Goal: Contribute content: Add original content to the website for others to see

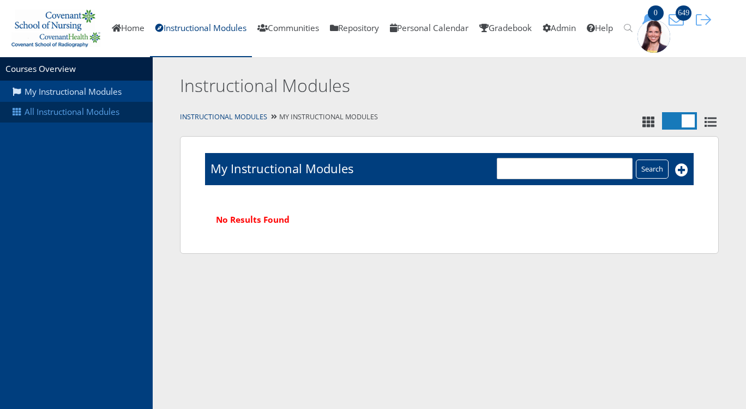
click at [100, 112] on link "All Instructional Modules" at bounding box center [76, 112] width 153 height 21
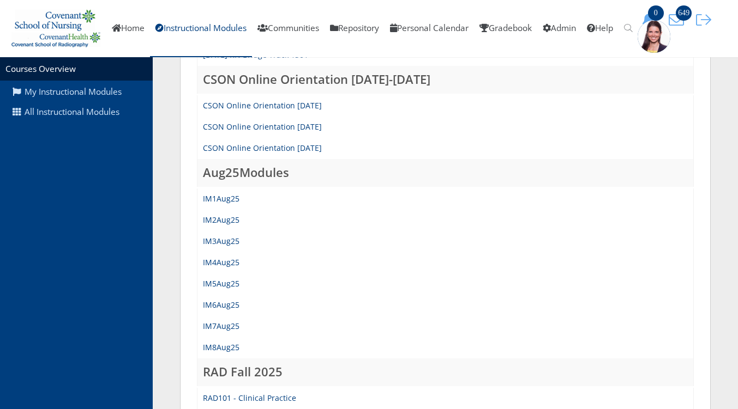
scroll to position [425, 0]
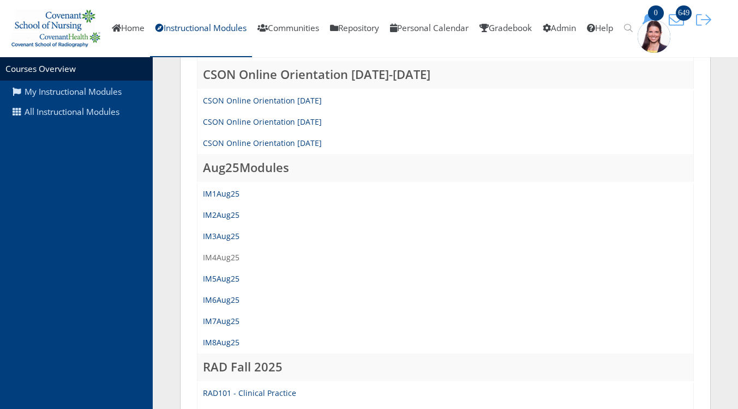
click at [218, 259] on link "IM4Aug25" at bounding box center [221, 257] width 37 height 10
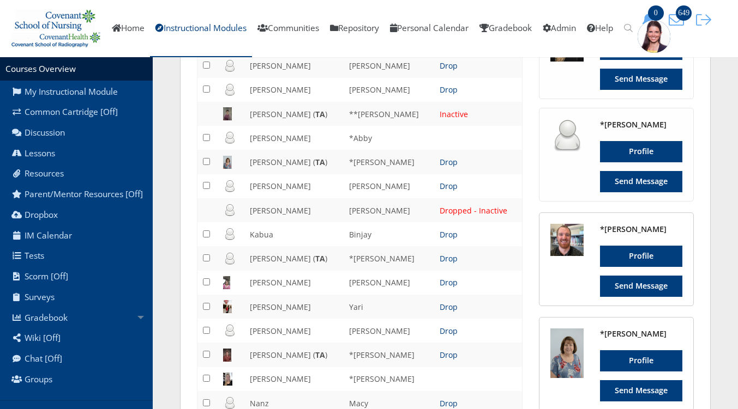
scroll to position [661, 0]
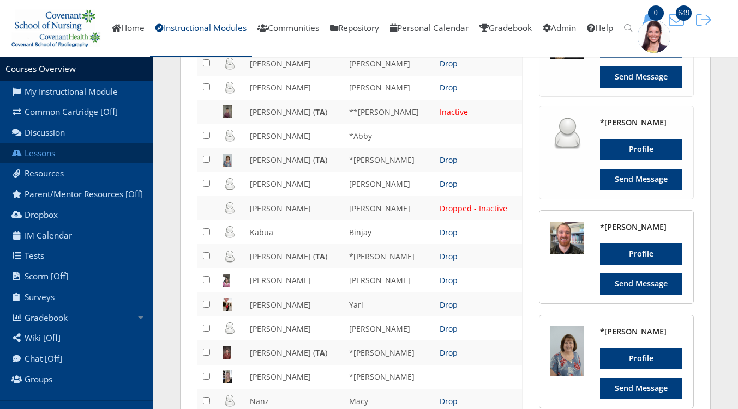
click at [52, 155] on link "Lessons" at bounding box center [76, 153] width 153 height 21
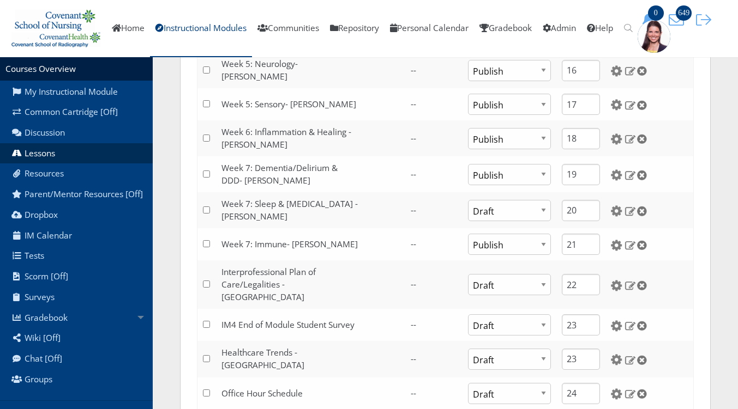
scroll to position [791, 0]
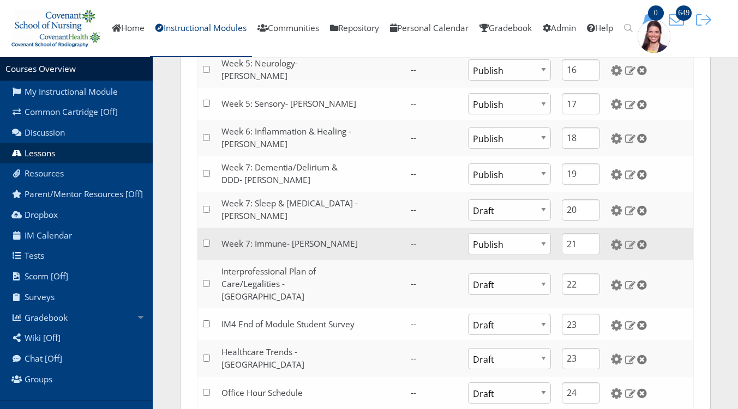
click at [628, 244] on img at bounding box center [629, 245] width 11 height 10
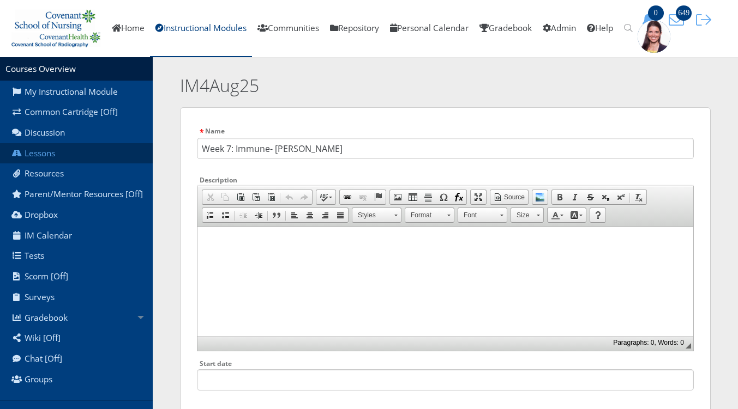
click at [49, 152] on link "Lessons" at bounding box center [76, 153] width 153 height 21
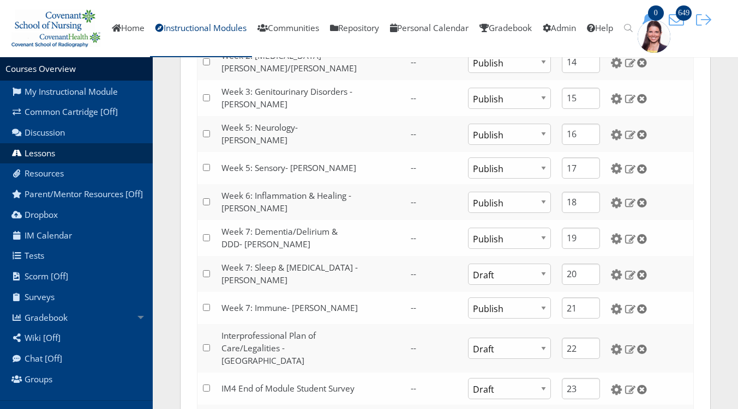
scroll to position [727, 0]
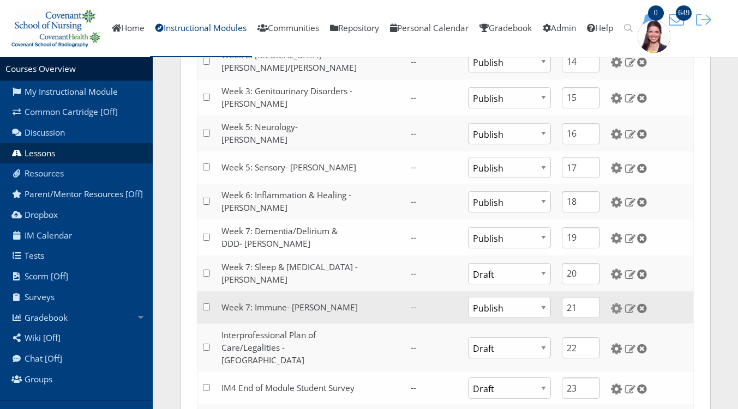
click at [613, 309] on img at bounding box center [616, 308] width 11 height 11
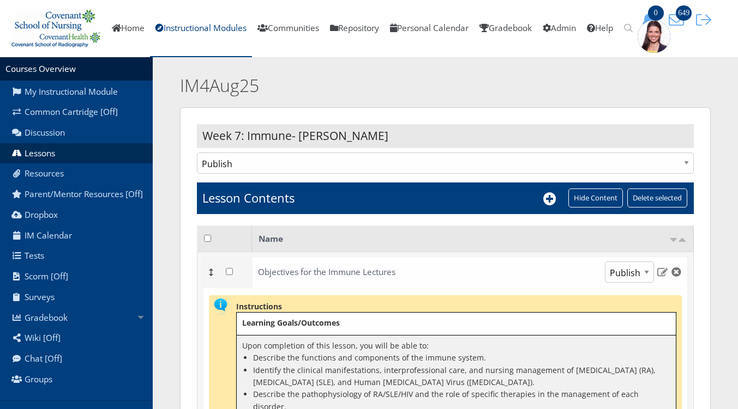
click at [550, 206] on div at bounding box center [549, 198] width 13 height 17
click at [548, 196] on icon at bounding box center [549, 198] width 13 height 13
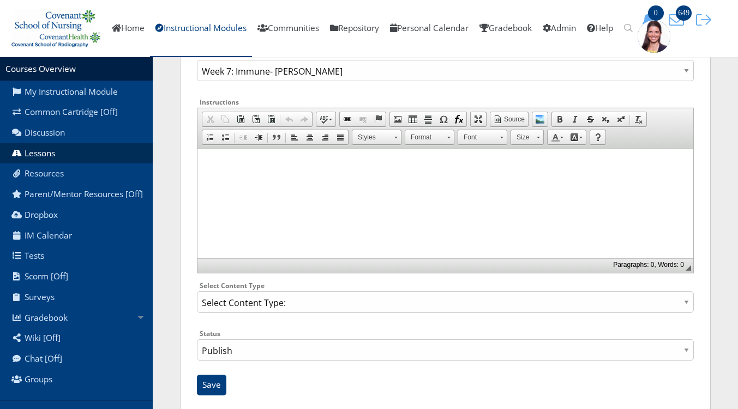
scroll to position [126, 0]
click at [340, 306] on select "Select Content Type: Add Audio File Add File Discussion Forum Discussion Post D…" at bounding box center [445, 303] width 497 height 21
click at [197, 293] on select "Select Content Type: Add Audio File Add File Discussion Forum Discussion Post D…" at bounding box center [445, 303] width 497 height 21
click at [262, 309] on select "Select Content Type: Add Audio File Add File Discussion Forum Discussion Post D…" at bounding box center [445, 303] width 497 height 21
select select "NewFile"
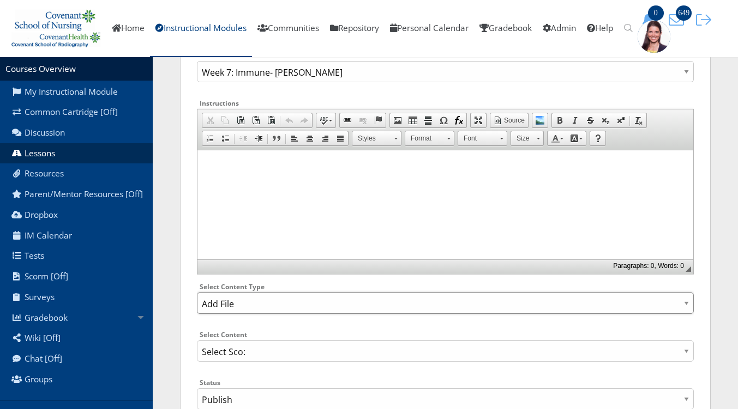
click at [197, 293] on select "Select Content Type: Add Audio File Add File Discussion Forum Discussion Post D…" at bounding box center [445, 303] width 497 height 21
click at [237, 346] on input "file" at bounding box center [445, 347] width 497 height 13
type input "C:\fakepath\AI Generated Immune Summary Bullet Points.docx"
click at [428, 349] on input "file" at bounding box center [445, 347] width 497 height 13
click at [215, 347] on input "file" at bounding box center [445, 347] width 497 height 13
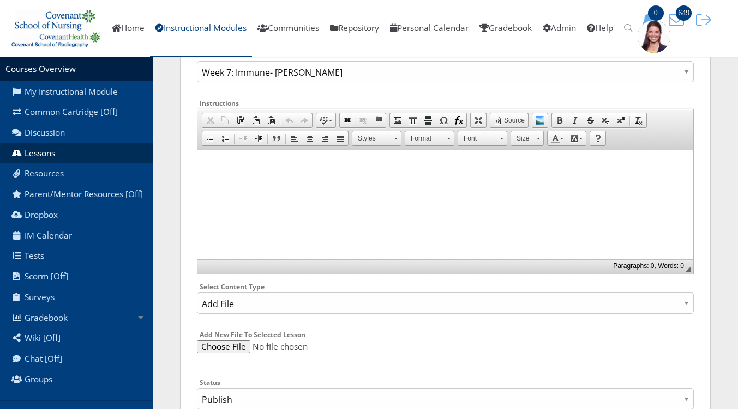
type input "C:\fakepath\AI Generated Immune Summary Bullet Points.docx"
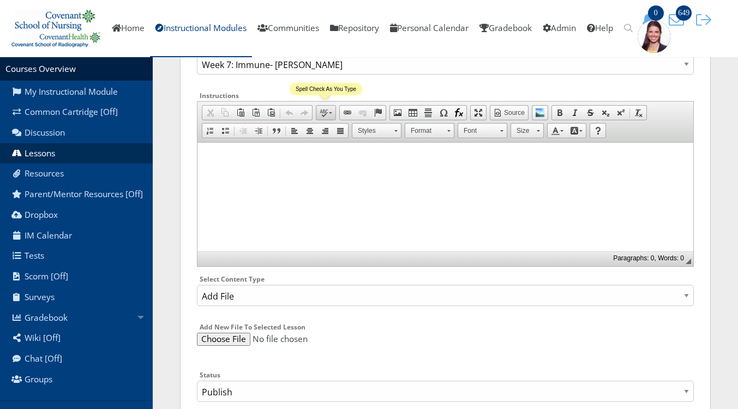
scroll to position [135, 0]
drag, startPoint x: 462, startPoint y: 340, endPoint x: 424, endPoint y: 320, distance: 42.7
click at [424, 320] on div "Add New File To Selected Lesson" at bounding box center [445, 340] width 497 height 43
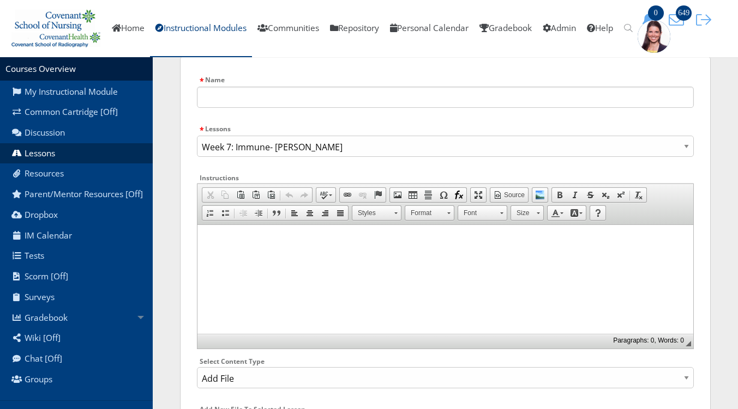
scroll to position [59, 0]
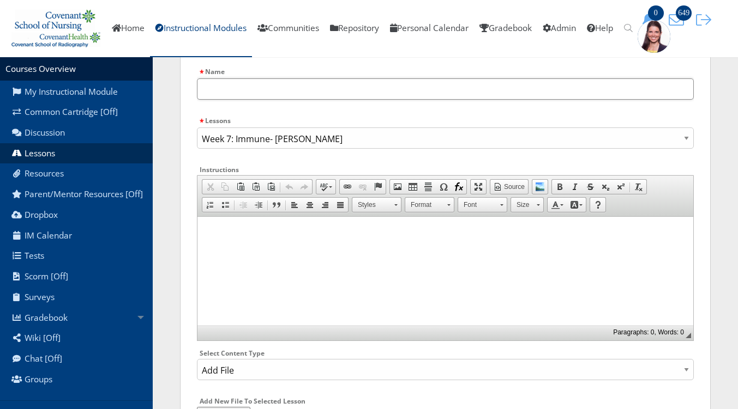
click at [345, 91] on input "text" at bounding box center [445, 89] width 497 height 21
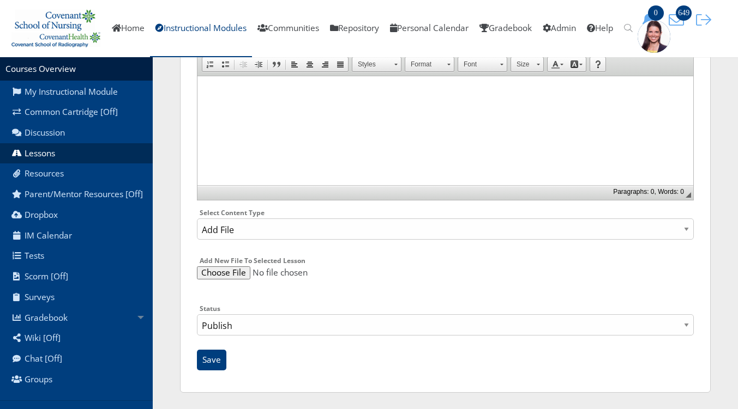
scroll to position [200, 0]
type input "AI Generated Bullet Points Immune Basics"
click at [551, 334] on select "Publish Draft" at bounding box center [445, 325] width 497 height 21
select select "0"
click at [197, 315] on select "Publish Draft" at bounding box center [445, 325] width 497 height 21
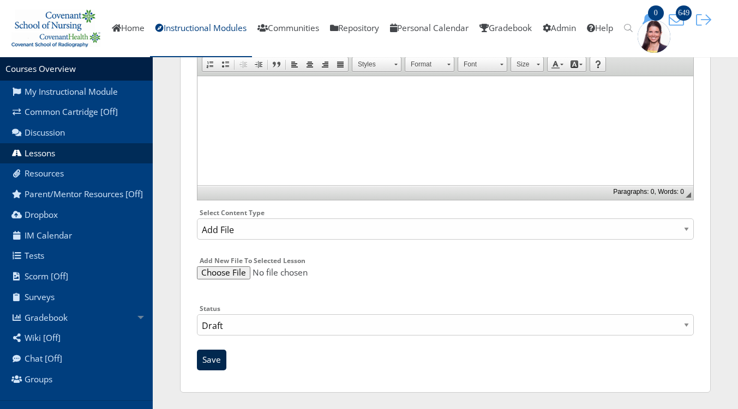
click at [211, 367] on input "Save" at bounding box center [211, 360] width 29 height 21
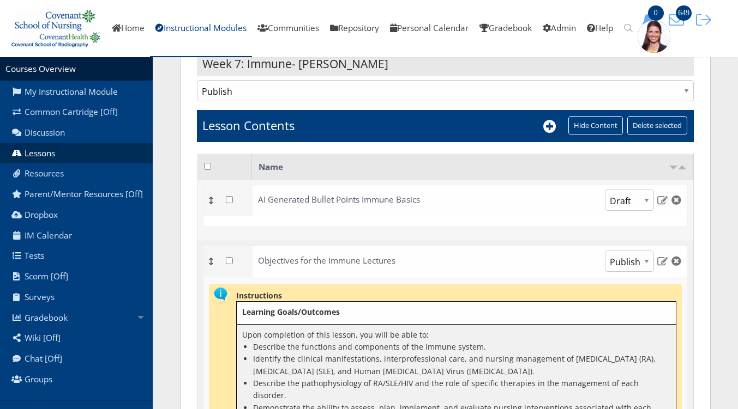
scroll to position [122, 0]
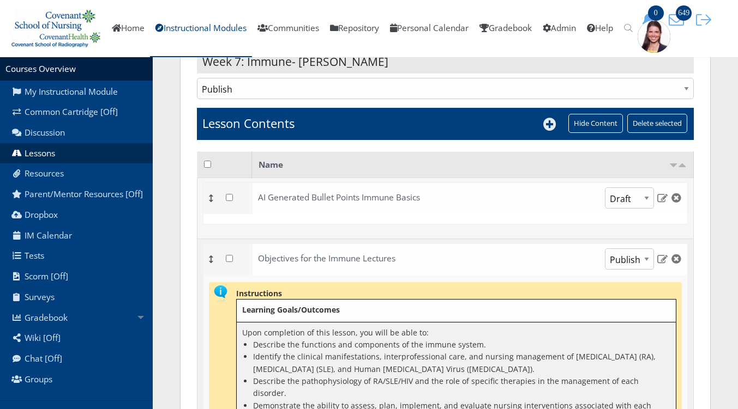
click at [548, 125] on icon at bounding box center [549, 124] width 13 height 13
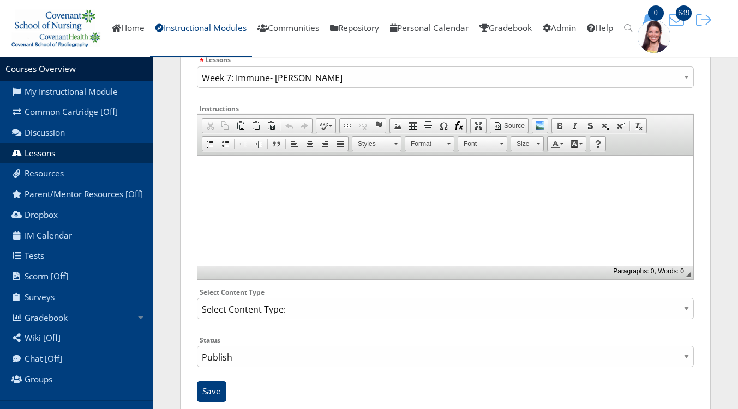
scroll to position [134, 0]
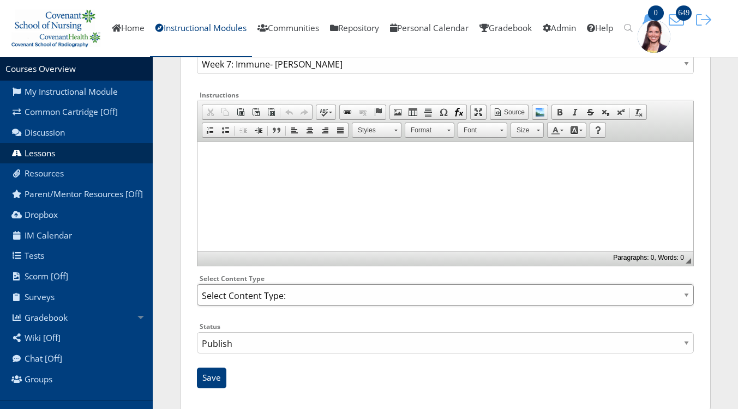
click at [277, 296] on select "Select Content Type: Add Audio File Add File Discussion Forum Discussion Post D…" at bounding box center [445, 295] width 497 height 21
select select "NewFile"
click at [197, 285] on select "Select Content Type: Add Audio File Add File Discussion Forum Discussion Post D…" at bounding box center [445, 295] width 497 height 21
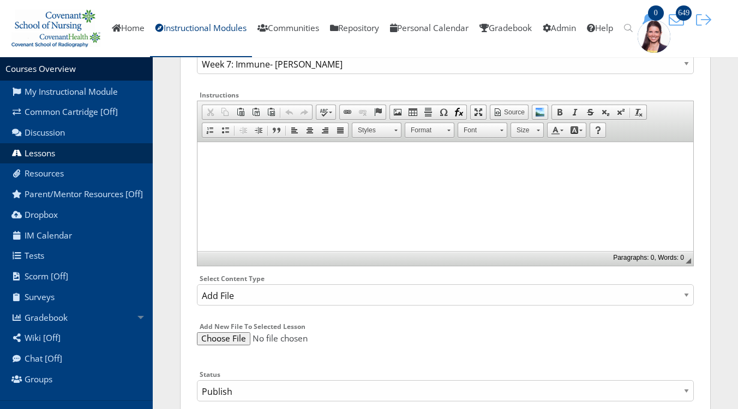
click at [225, 344] on input "file" at bounding box center [445, 339] width 497 height 13
type input "C:\fakepath\AI Generated HIV Bullet Points.docx"
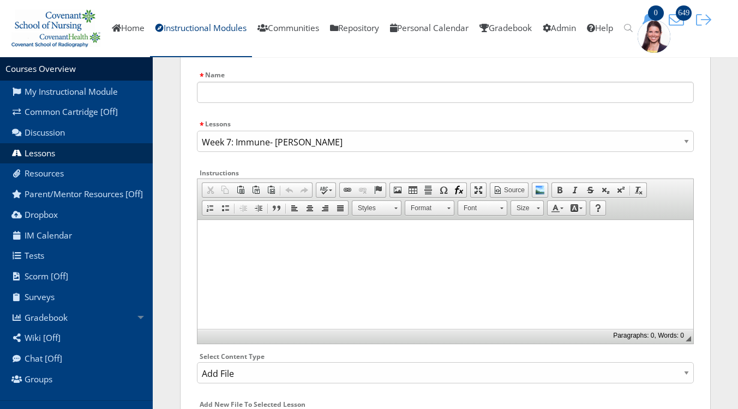
scroll to position [43, 0]
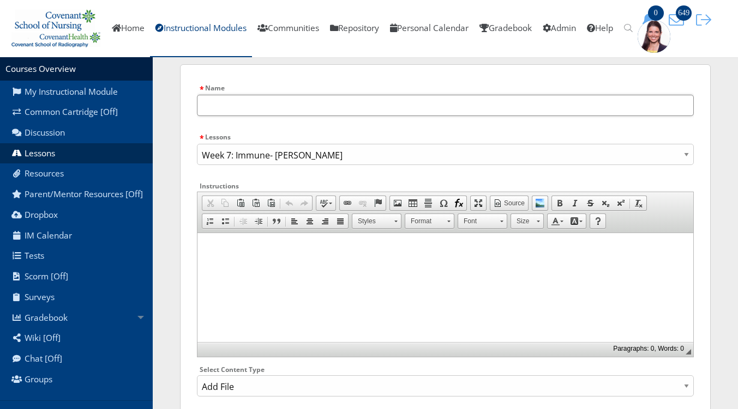
click at [324, 102] on input "text" at bounding box center [445, 105] width 497 height 21
click at [397, 98] on input "AI Generated Bullet Points Immune Basics" at bounding box center [445, 105] width 497 height 21
click at [378, 104] on input "AI Generated Bullet Points Immune Basics" at bounding box center [445, 105] width 497 height 21
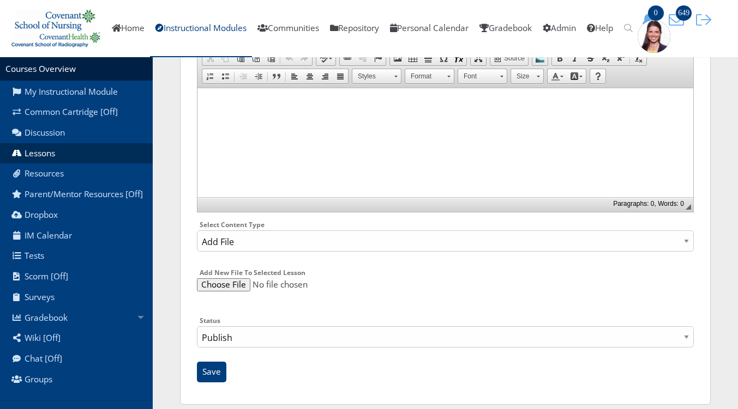
scroll to position [191, 0]
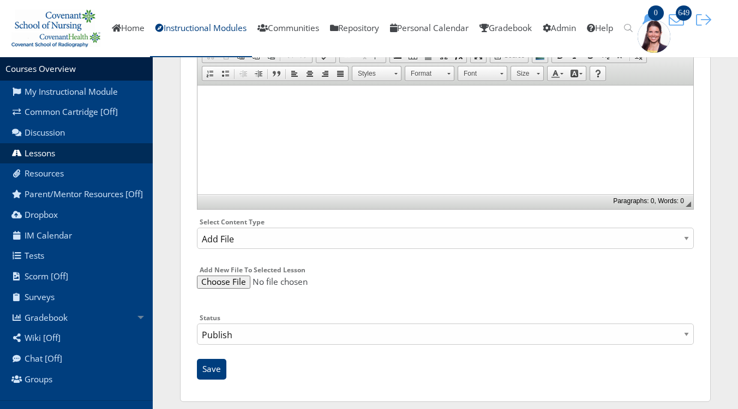
type input "AI Generated Bullet Points HIV"
click at [284, 338] on select "Publish Draft" at bounding box center [445, 334] width 497 height 21
select select "0"
click at [197, 324] on select "Publish Draft" at bounding box center [445, 334] width 497 height 21
click at [215, 375] on input "Save" at bounding box center [211, 369] width 29 height 21
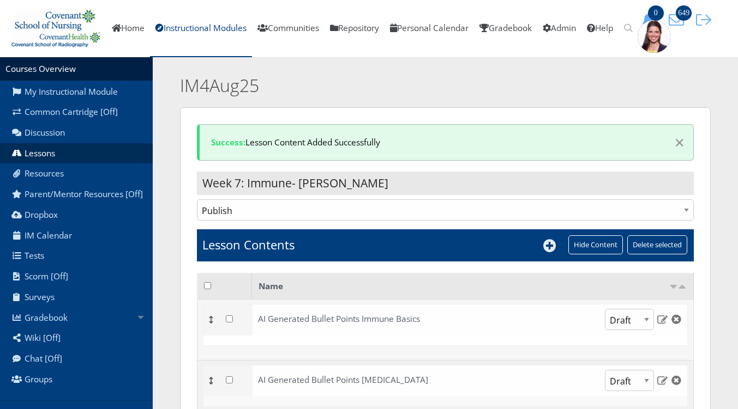
click at [548, 250] on icon at bounding box center [549, 245] width 13 height 13
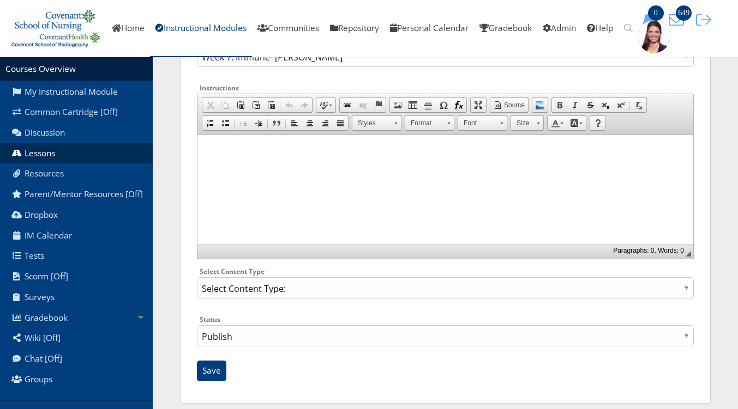
scroll to position [140, 0]
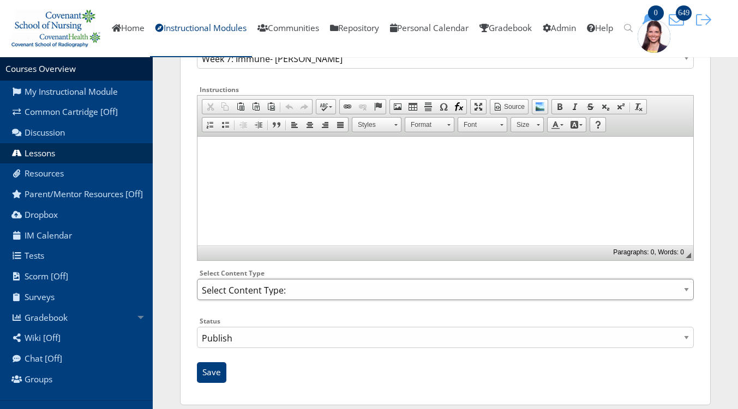
click at [318, 291] on select "Select Content Type: Add Audio File Add File Discussion Forum Discussion Post D…" at bounding box center [445, 289] width 497 height 21
select select "NewFile"
click at [197, 280] on select "Select Content Type: Add Audio File Add File Discussion Forum Discussion Post D…" at bounding box center [445, 289] width 497 height 21
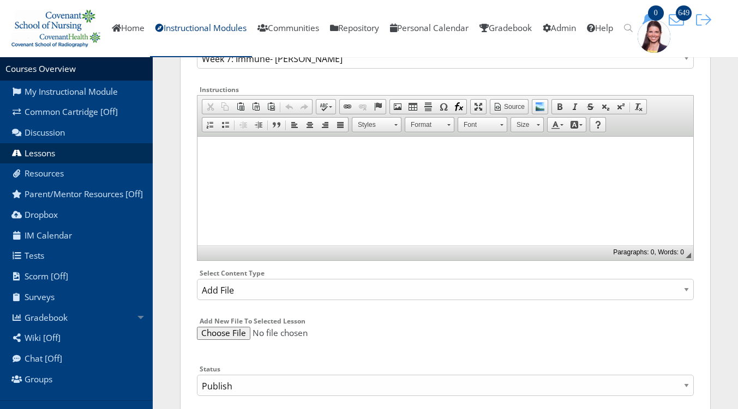
click at [228, 335] on input "file" at bounding box center [445, 333] width 497 height 13
type input "C:\fakepath\AI Generated RA Bullet Points.docx"
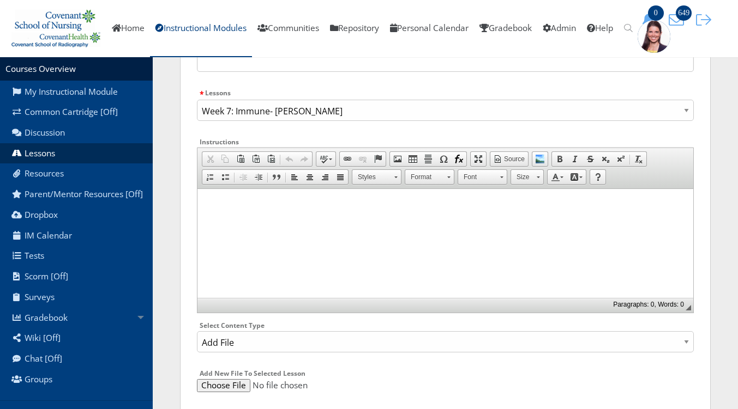
scroll to position [57, 0]
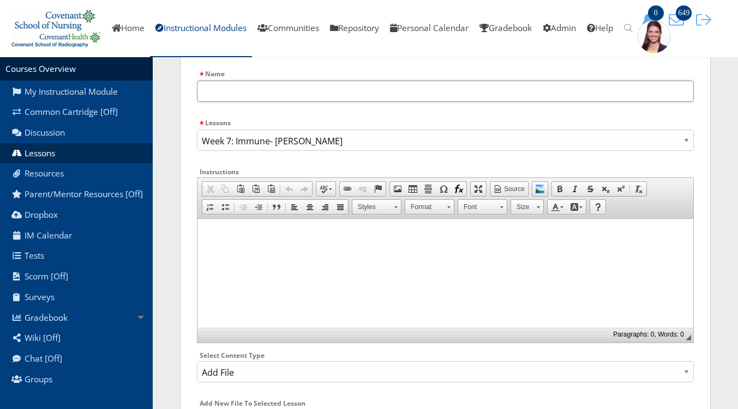
click at [290, 94] on input "text" at bounding box center [445, 91] width 497 height 21
click at [390, 88] on input "AI Generated Bullet Points Immune Basics" at bounding box center [445, 91] width 497 height 21
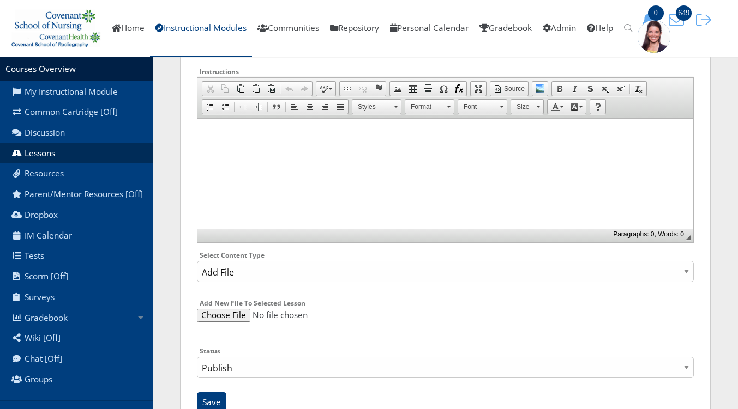
scroll to position [201, 0]
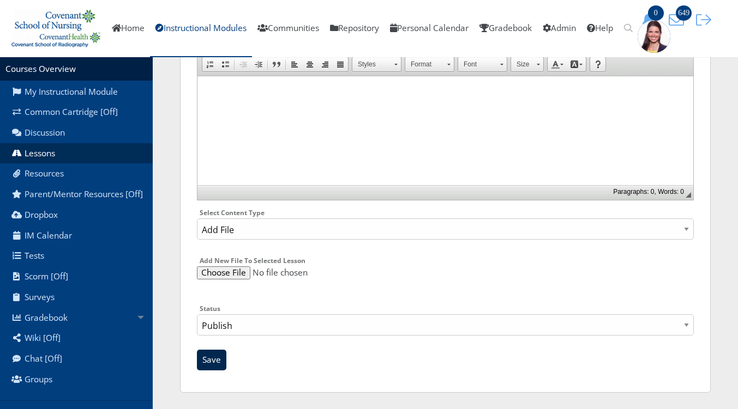
type input "AI Generated Bullet Points RA"
click at [211, 368] on input "Save" at bounding box center [211, 360] width 29 height 21
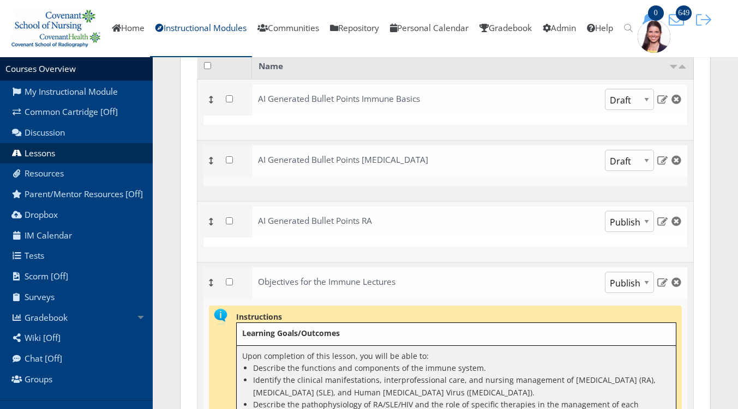
scroll to position [230, 0]
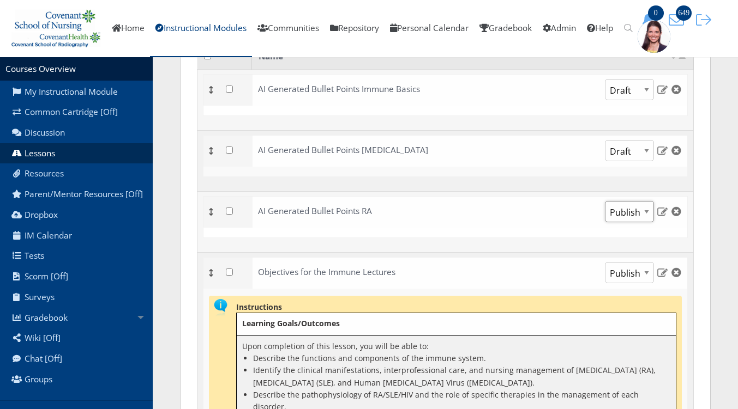
click at [648, 209] on select "Publish Draft" at bounding box center [629, 211] width 49 height 21
select select "0"
click at [605, 201] on select "Publish Draft" at bounding box center [629, 211] width 49 height 21
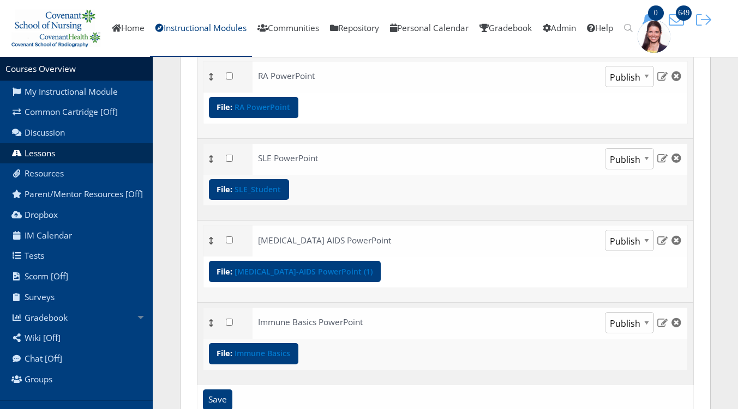
scroll to position [1389, 0]
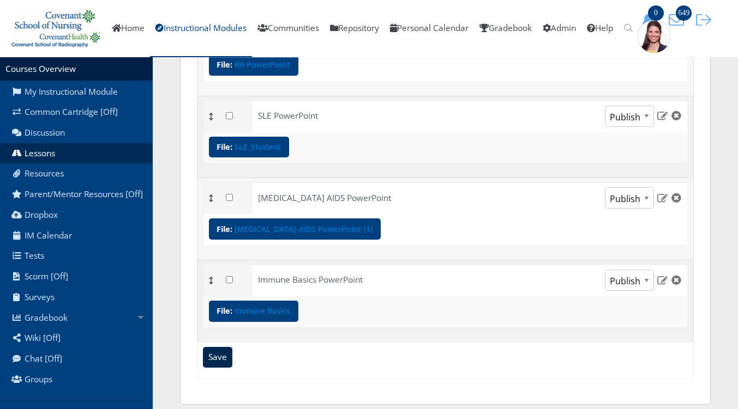
click at [217, 348] on input "Save" at bounding box center [217, 357] width 29 height 21
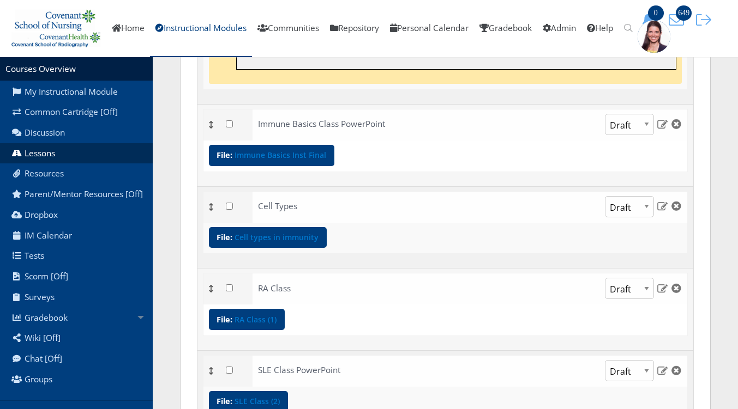
scroll to position [614, 0]
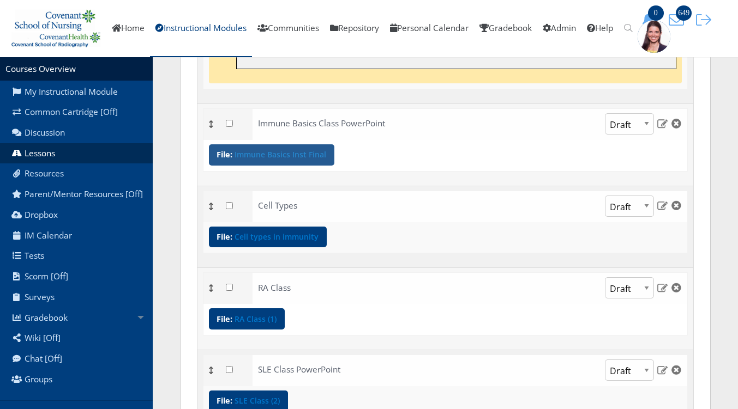
click at [291, 151] on link "Immune Basics Inst Final" at bounding box center [280, 155] width 92 height 8
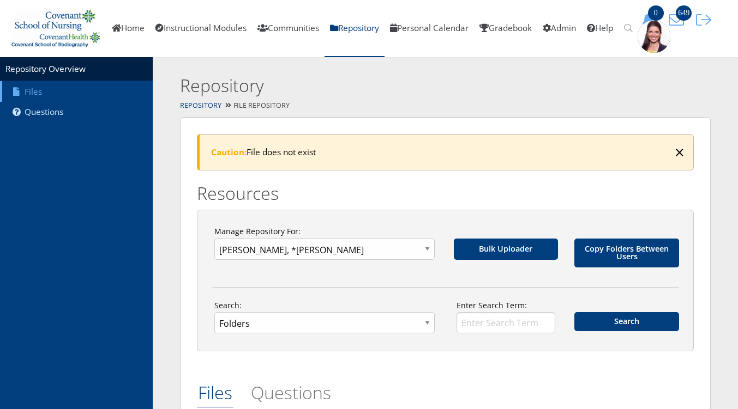
click at [683, 156] on span "×" at bounding box center [679, 152] width 10 height 23
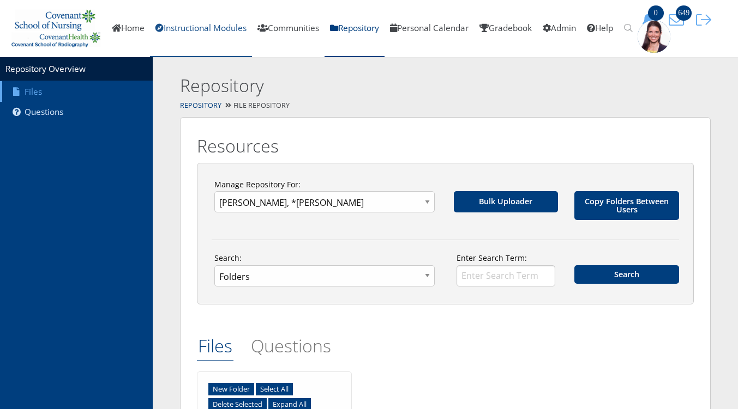
click at [232, 24] on link "Instructional Modules" at bounding box center [201, 28] width 102 height 57
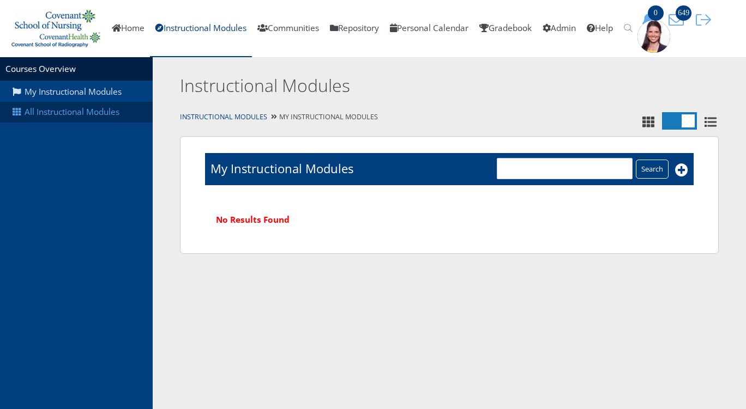
click at [105, 114] on link "All Instructional Modules" at bounding box center [76, 112] width 153 height 21
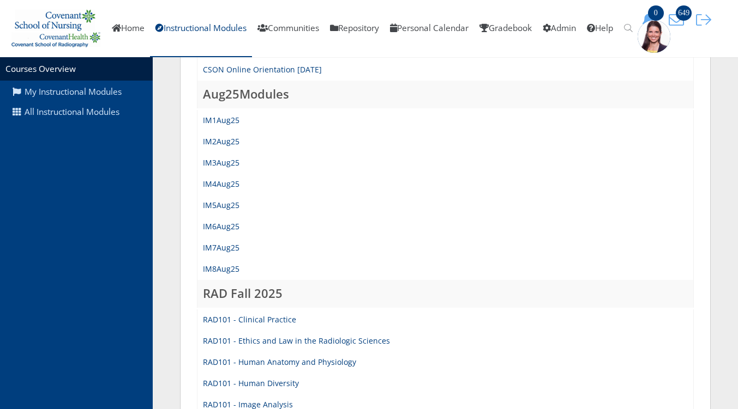
scroll to position [500, 0]
click at [229, 185] on link "IM4Aug25" at bounding box center [221, 183] width 37 height 10
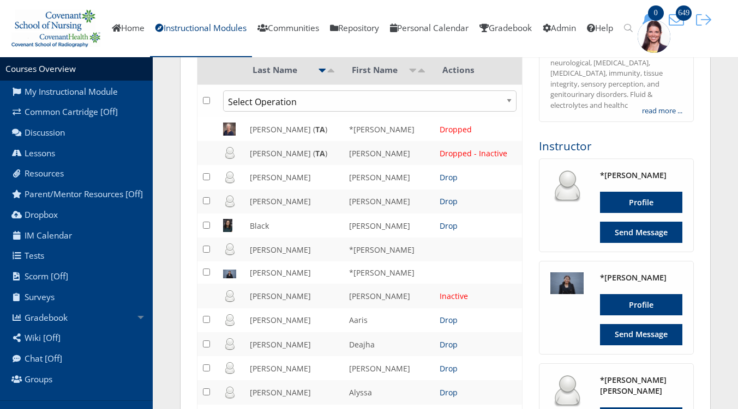
scroll to position [188, 0]
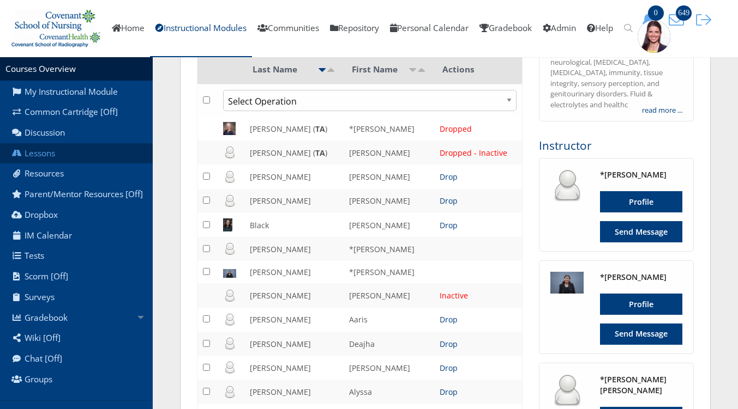
click at [52, 155] on link "Lessons" at bounding box center [76, 153] width 153 height 21
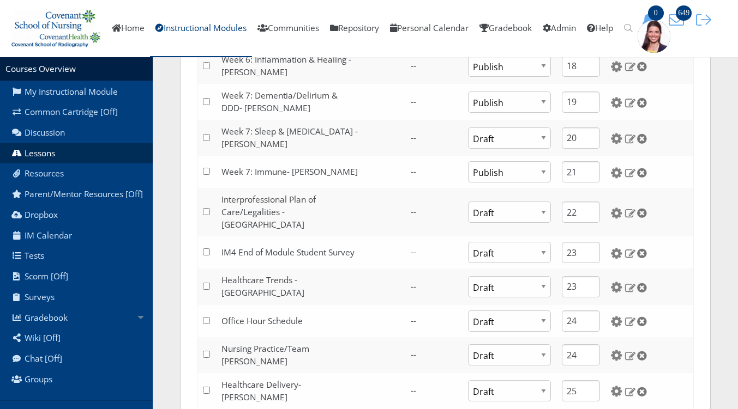
scroll to position [861, 0]
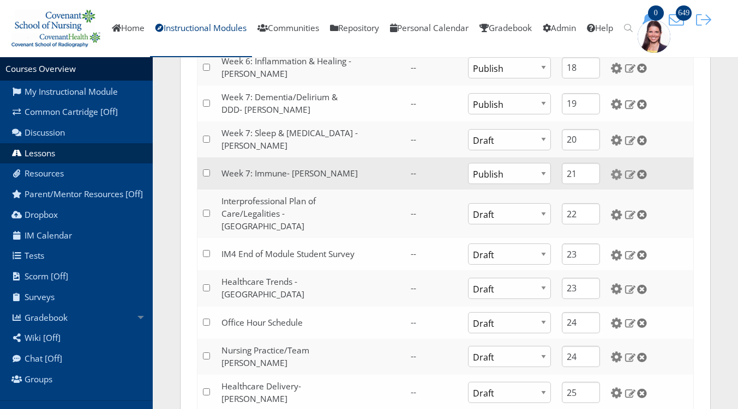
click at [611, 170] on img at bounding box center [616, 174] width 11 height 11
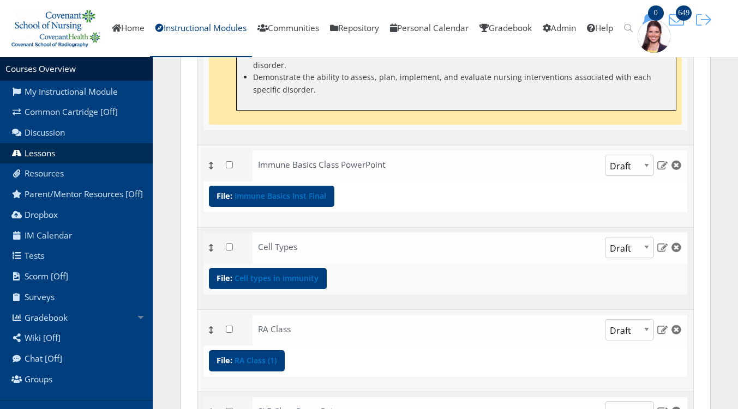
scroll to position [536, 0]
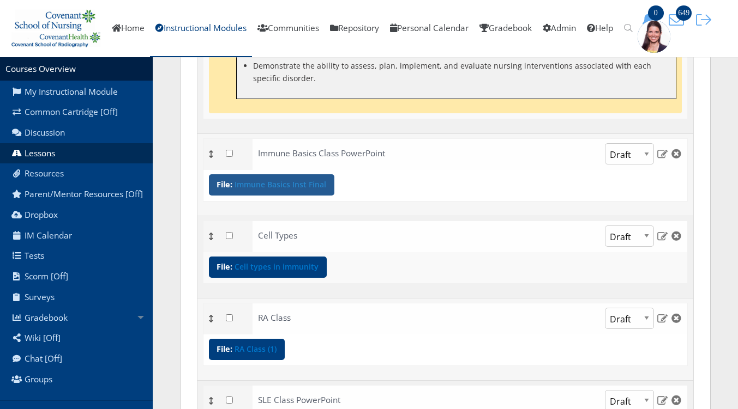
click at [256, 181] on link "Immune Basics Inst Final" at bounding box center [280, 185] width 92 height 8
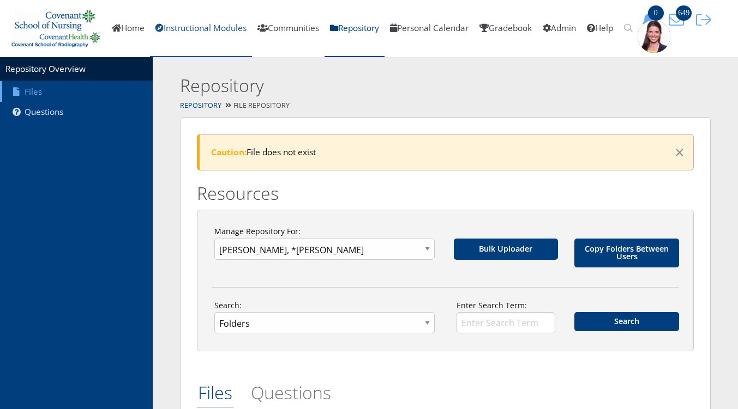
click at [225, 22] on link "Instructional Modules" at bounding box center [201, 28] width 102 height 57
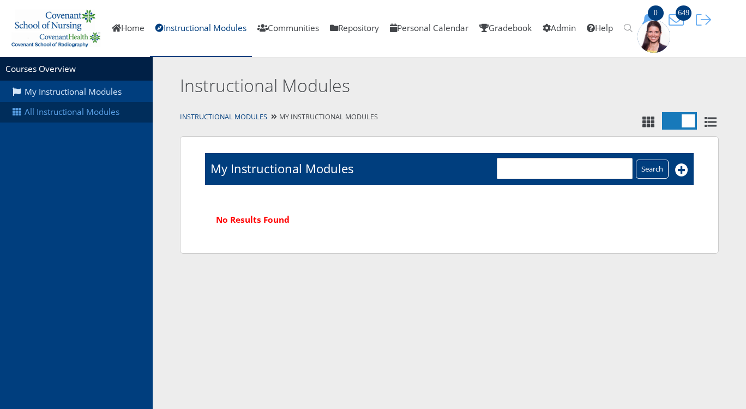
click at [108, 113] on link "All Instructional Modules" at bounding box center [76, 112] width 153 height 21
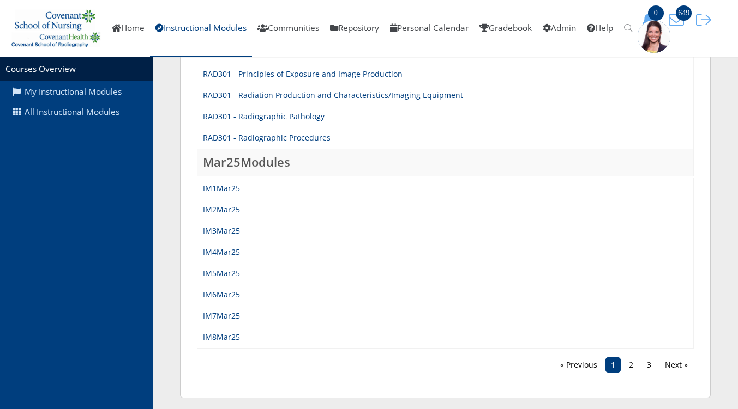
scroll to position [1105, 0]
click at [230, 256] on link "IM4Mar25" at bounding box center [221, 253] width 37 height 10
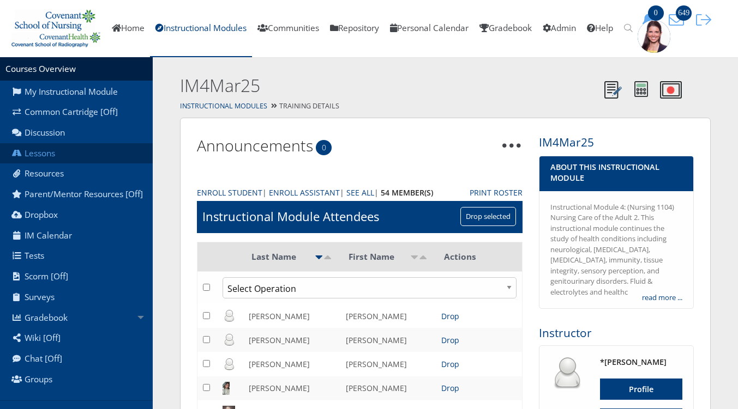
click at [46, 154] on link "Lessons" at bounding box center [76, 153] width 153 height 21
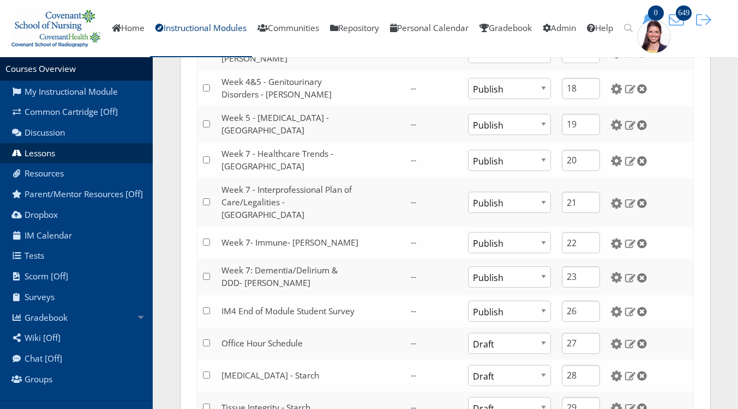
scroll to position [810, 0]
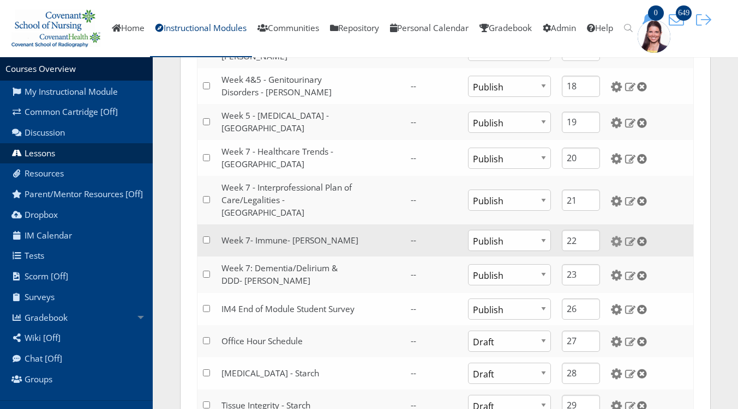
click at [614, 236] on img at bounding box center [616, 241] width 11 height 11
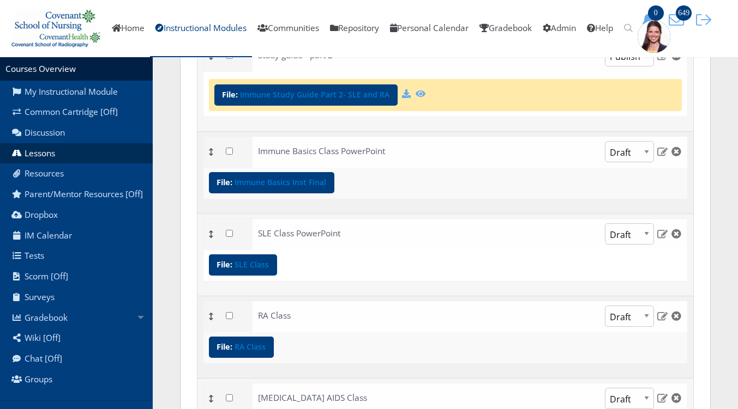
scroll to position [1041, 0]
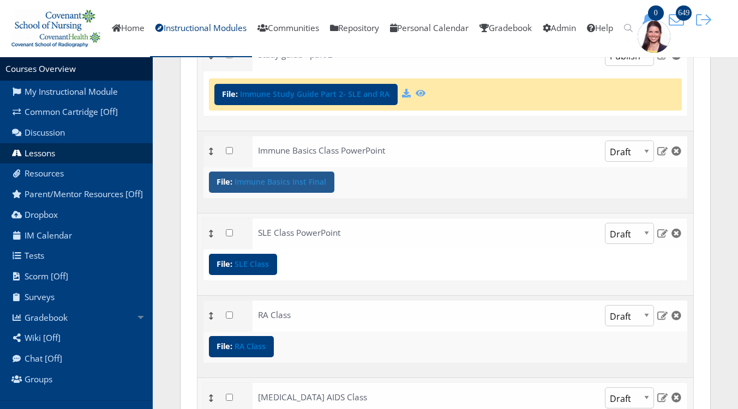
click at [287, 178] on link "Immune Basics Inst Final" at bounding box center [280, 182] width 92 height 8
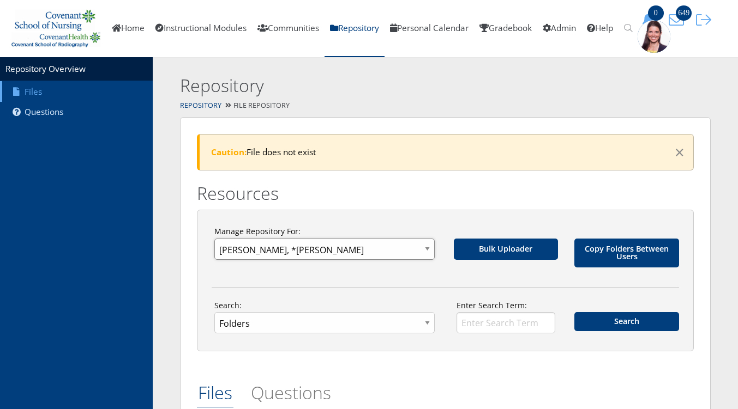
click at [422, 245] on select "Global Repository Departments ---- >CSON Faculty and Staff Community >Instructi…" at bounding box center [324, 249] width 220 height 21
select select "d_18"
click at [214, 239] on select "Global Repository Departments ---- >CSON Faculty and Staff Community >Instructi…" at bounding box center [324, 249] width 220 height 21
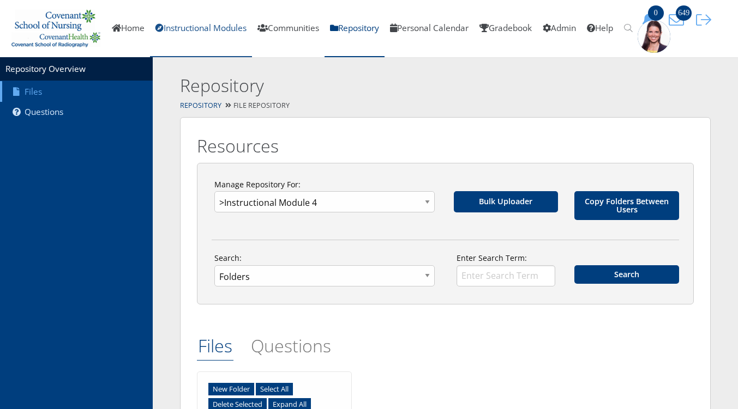
click at [237, 26] on link "Instructional Modules" at bounding box center [201, 28] width 102 height 57
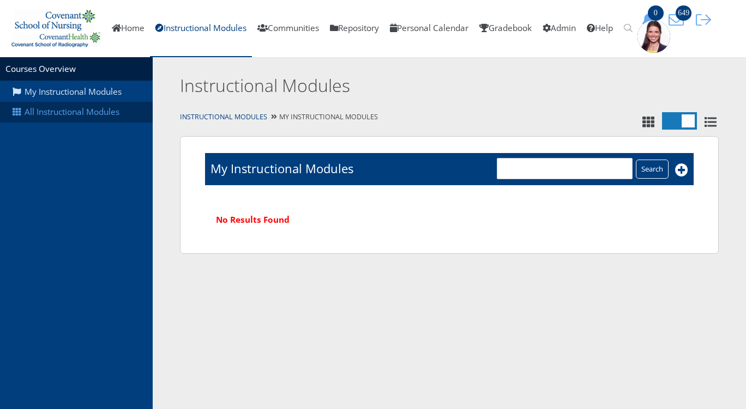
click at [88, 119] on link "All Instructional Modules" at bounding box center [76, 112] width 153 height 21
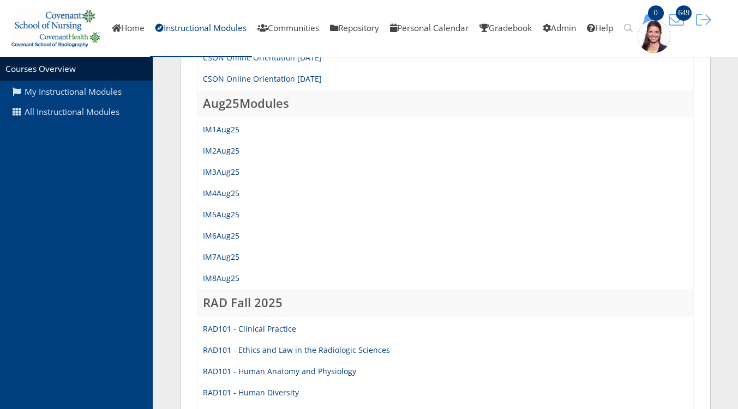
scroll to position [491, 0]
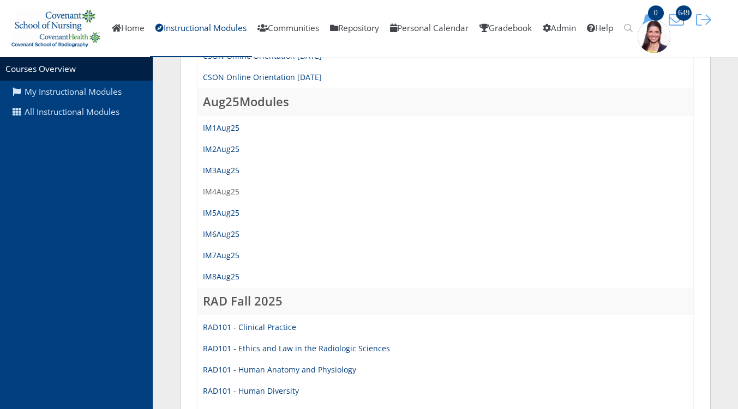
click at [231, 189] on link "IM4Aug25" at bounding box center [221, 191] width 37 height 10
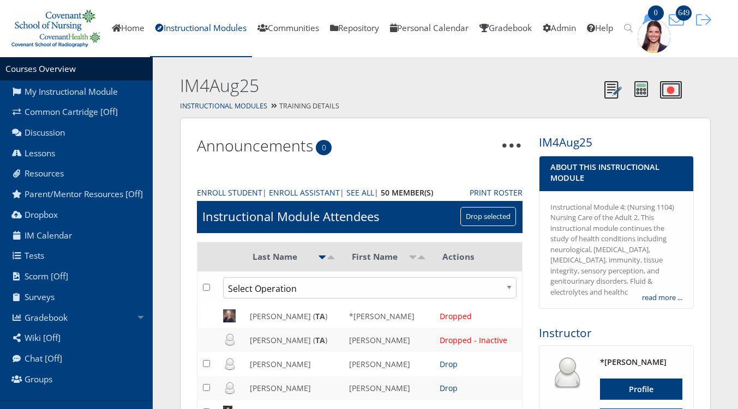
click at [488, 261] on th "Actions" at bounding box center [478, 256] width 88 height 29
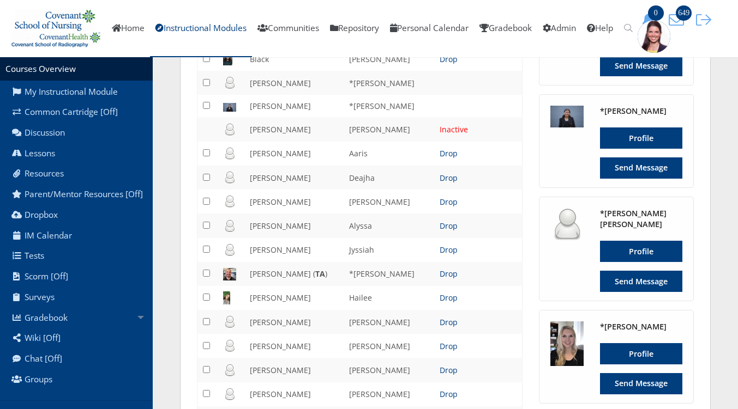
scroll to position [355, 0]
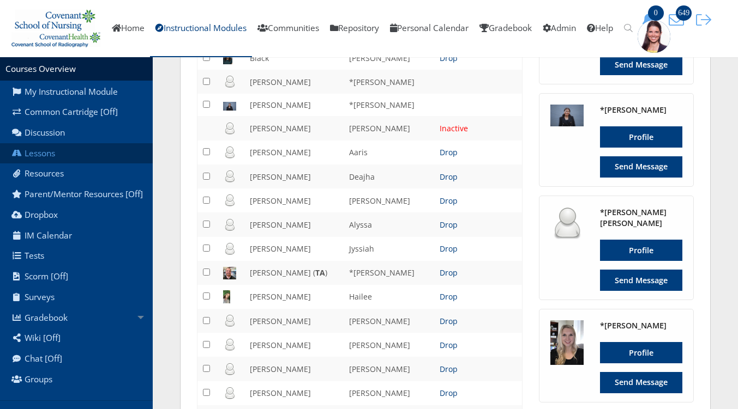
click at [50, 156] on link "Lessons" at bounding box center [76, 153] width 153 height 21
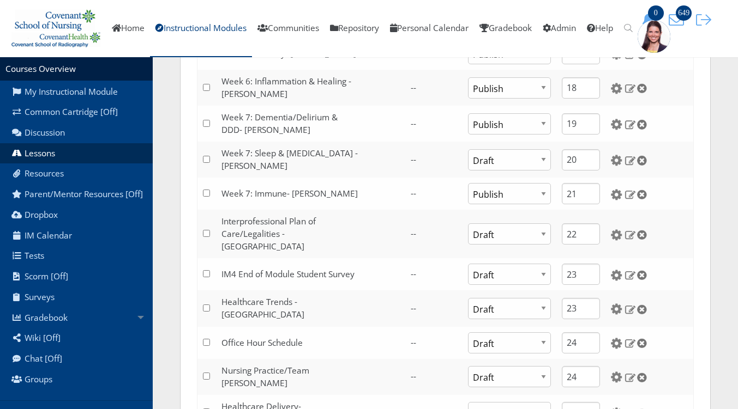
scroll to position [846, 0]
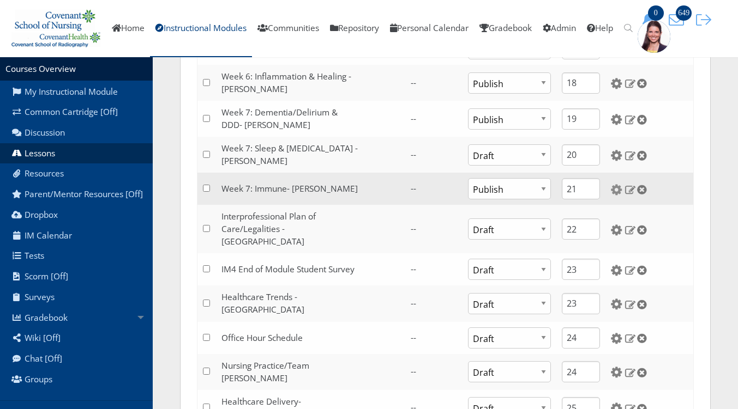
click at [611, 186] on img at bounding box center [616, 189] width 11 height 11
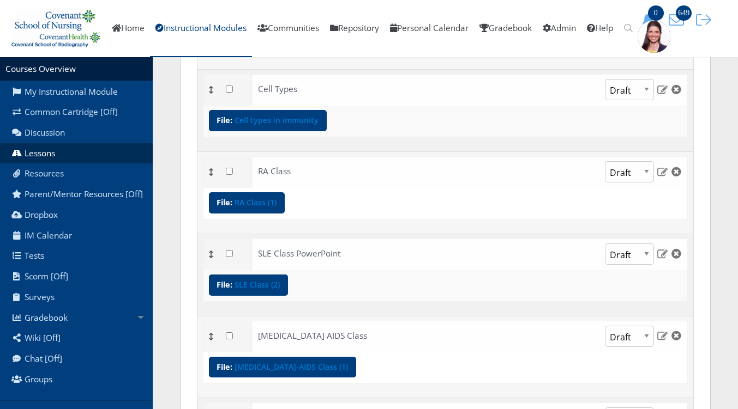
scroll to position [683, 0]
click at [252, 199] on link "RA Class (1)" at bounding box center [255, 203] width 42 height 8
click at [252, 281] on link "SLE Class (2)" at bounding box center [256, 285] width 45 height 8
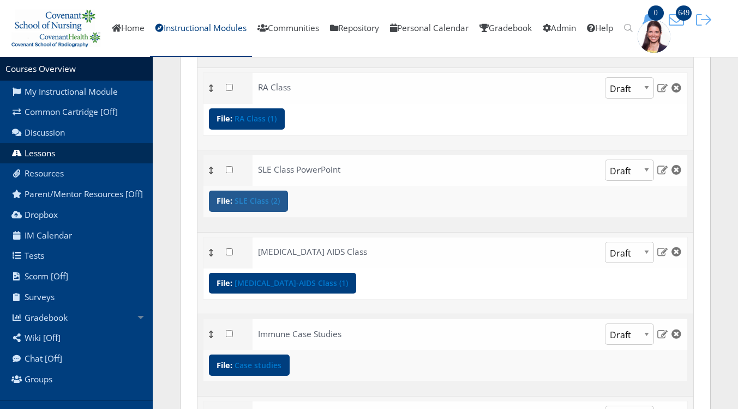
scroll to position [764, 0]
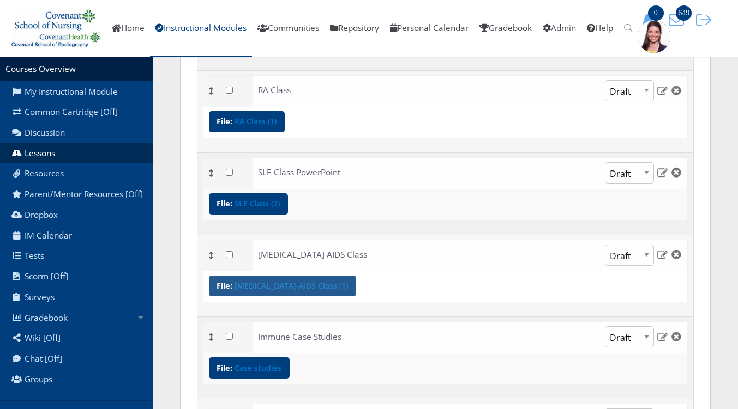
click at [263, 282] on link "HIV-AIDS Class (1)" at bounding box center [290, 286] width 113 height 8
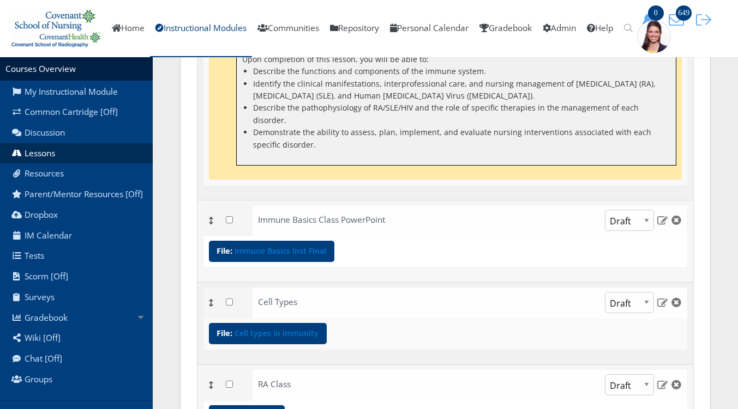
scroll to position [468, 0]
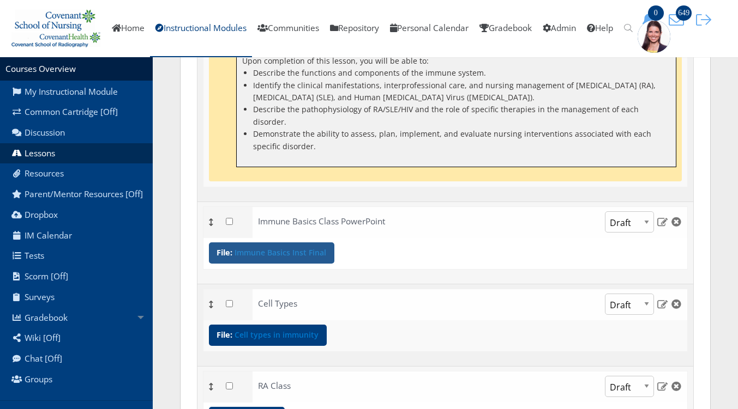
click at [279, 249] on link "Immune Basics Inst Final" at bounding box center [280, 253] width 92 height 8
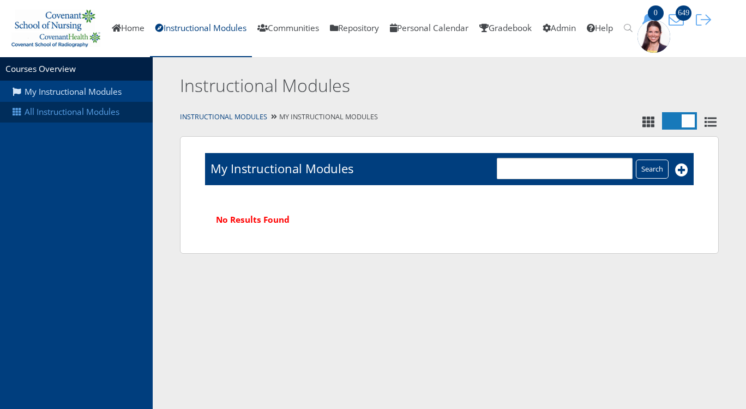
click at [101, 113] on link "All Instructional Modules" at bounding box center [76, 112] width 153 height 21
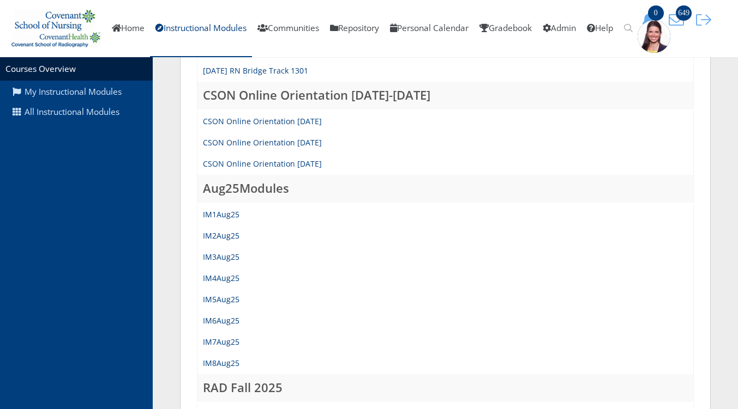
scroll to position [403, 0]
click at [224, 280] on link "IM4Aug25" at bounding box center [221, 279] width 37 height 10
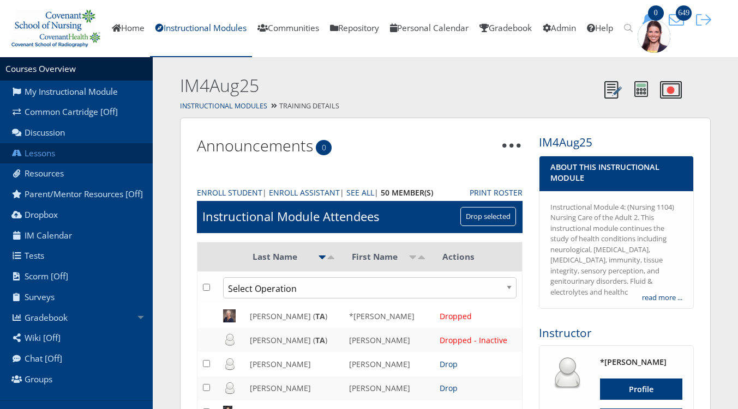
click at [33, 160] on link "Lessons" at bounding box center [76, 153] width 153 height 21
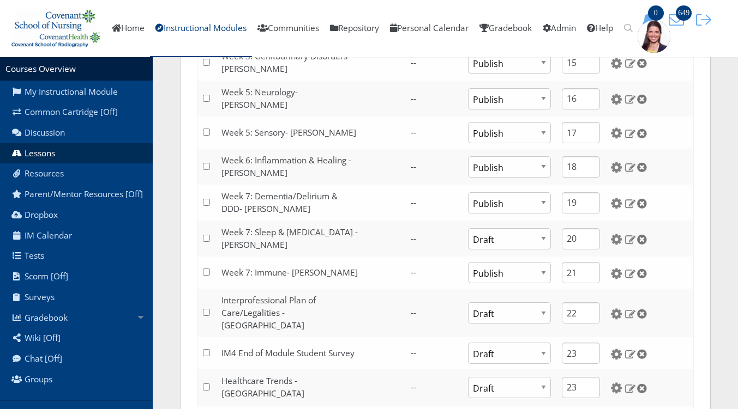
scroll to position [761, 0]
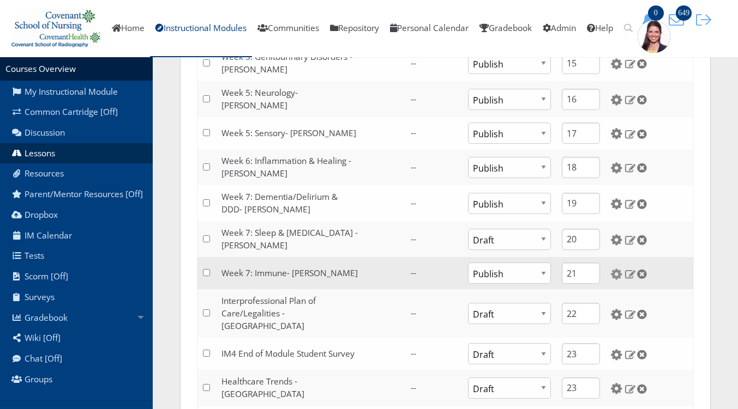
click at [614, 272] on img at bounding box center [616, 274] width 11 height 11
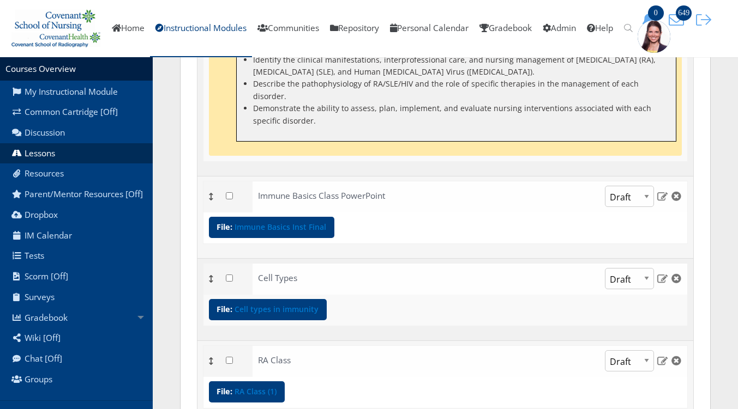
scroll to position [494, 0]
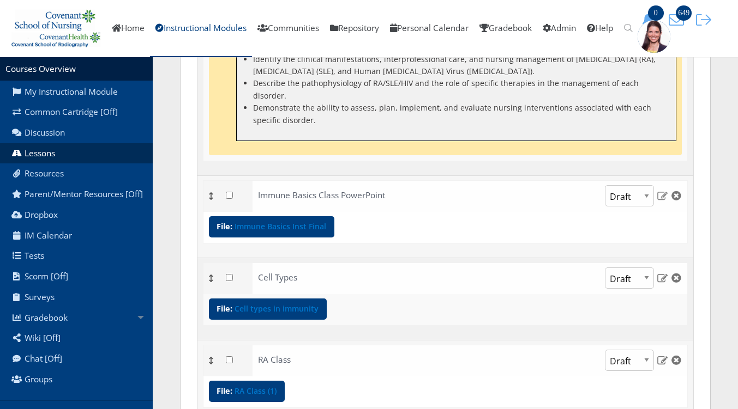
click at [657, 191] on img at bounding box center [661, 196] width 11 height 10
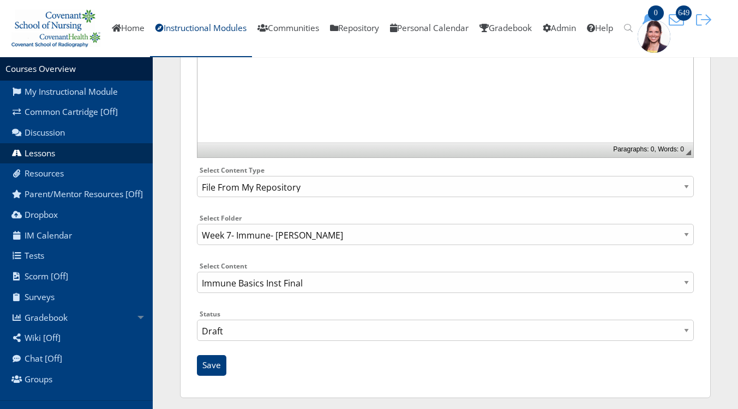
scroll to position [249, 0]
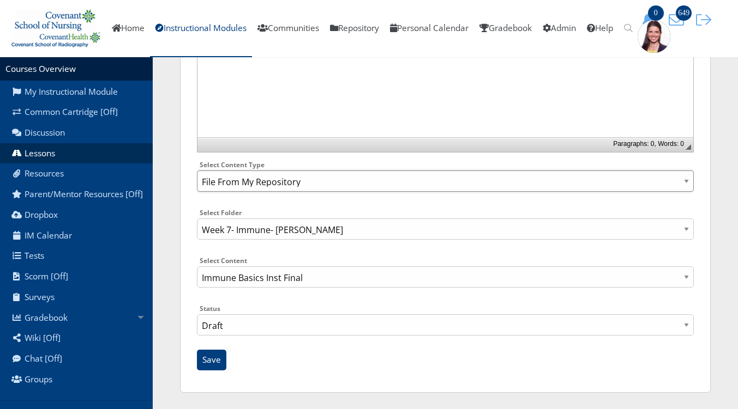
click at [296, 181] on select "Select Content Type: Add Audio File Add File Discussion Forum Discussion Post D…" at bounding box center [445, 181] width 497 height 21
select select "NewFile"
click at [197, 192] on select "Select Content Type: Add Audio File Add File Discussion Forum Discussion Post D…" at bounding box center [445, 181] width 497 height 21
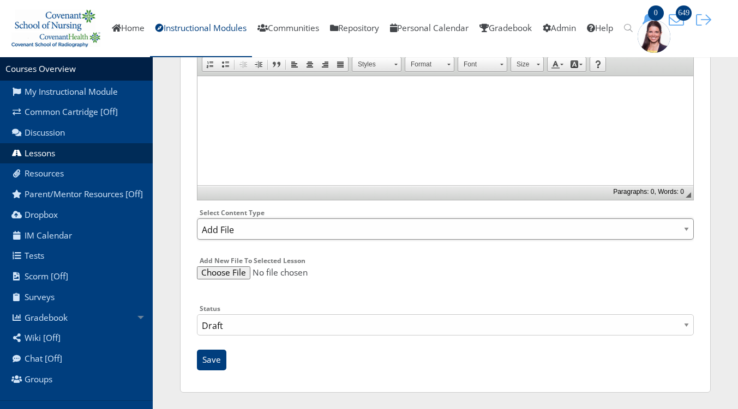
scroll to position [201, 0]
click at [233, 276] on input "file" at bounding box center [445, 273] width 497 height 13
type input "C:\fakepath\Immune Basics Inst Final.pptx"
click at [209, 363] on input "Save" at bounding box center [211, 360] width 29 height 21
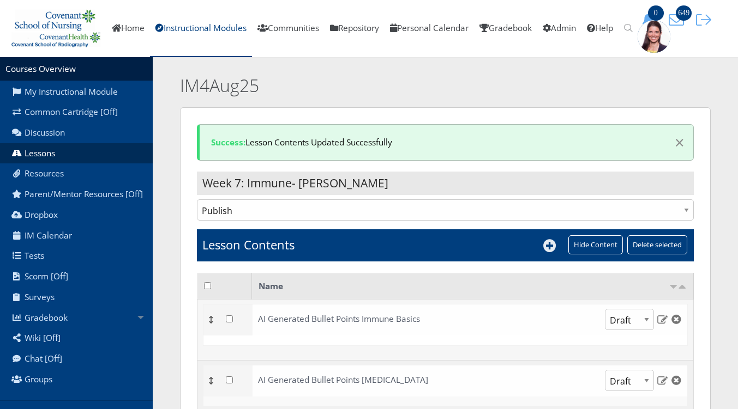
click at [554, 243] on icon at bounding box center [549, 245] width 13 height 13
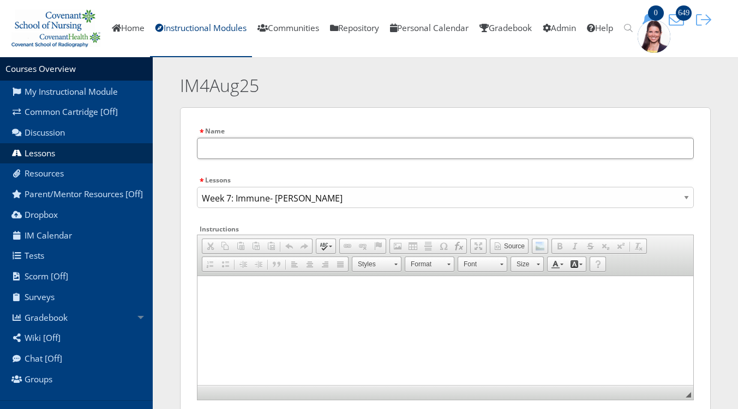
click at [325, 151] on input "text" at bounding box center [445, 148] width 497 height 21
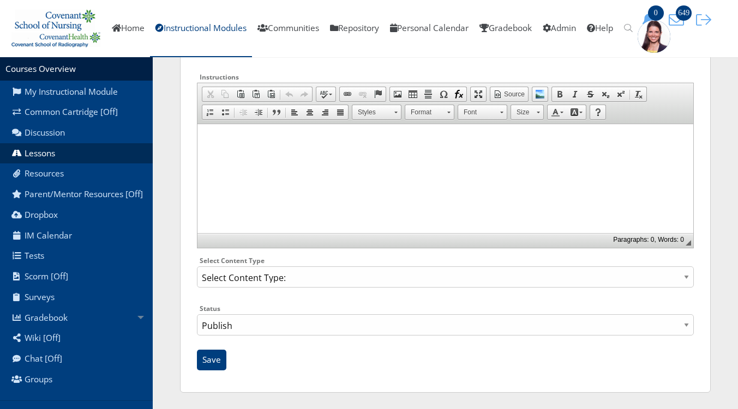
scroll to position [149, 0]
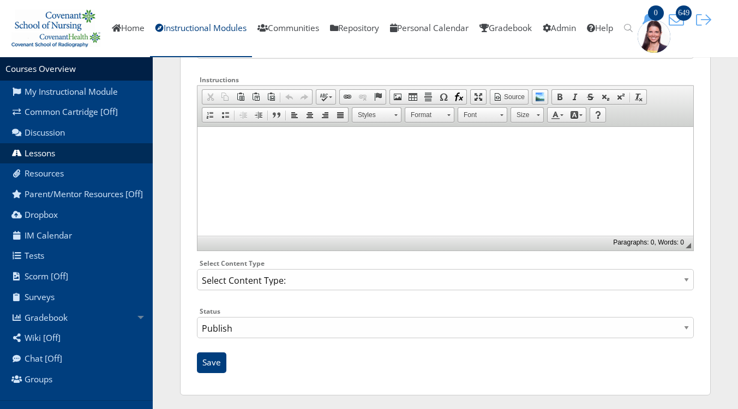
type input "Poll results- Welcome"
click at [325, 282] on select "Select Content Type: Add Audio File Add File Discussion Forum Discussion Post D…" at bounding box center [445, 279] width 497 height 21
select select "NewFile"
click at [197, 270] on select "Select Content Type: Add Audio File Add File Discussion Forum Discussion Post D…" at bounding box center [445, 279] width 497 height 21
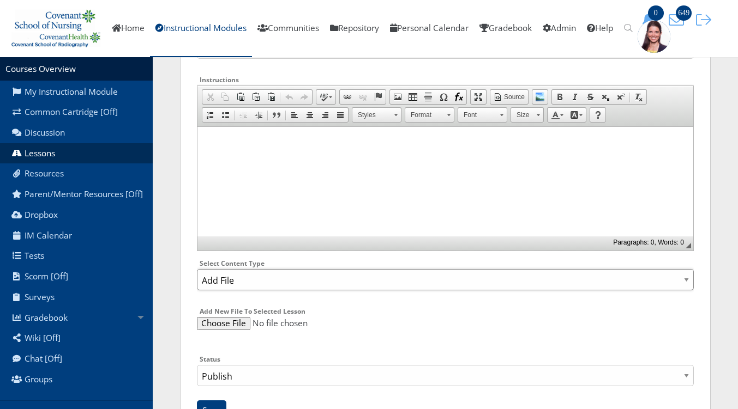
click at [270, 279] on select "Select Content Type: Add Audio File Add File Discussion Forum Discussion Post D…" at bounding box center [445, 279] width 497 height 21
click at [222, 327] on input "file" at bounding box center [445, 323] width 497 height 13
type input "C:\fakepath\Poll results.pptx"
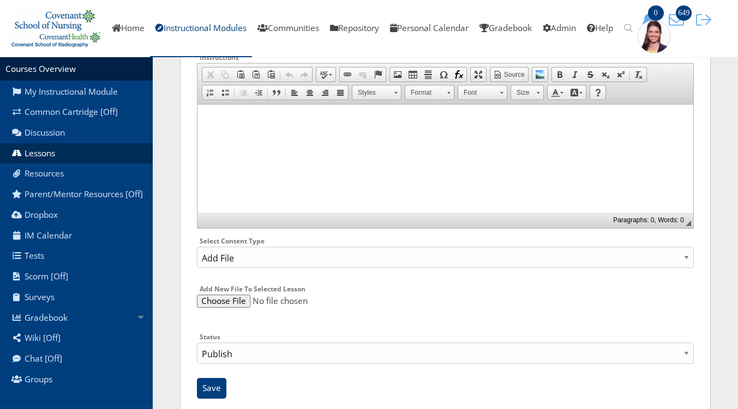
scroll to position [201, 0]
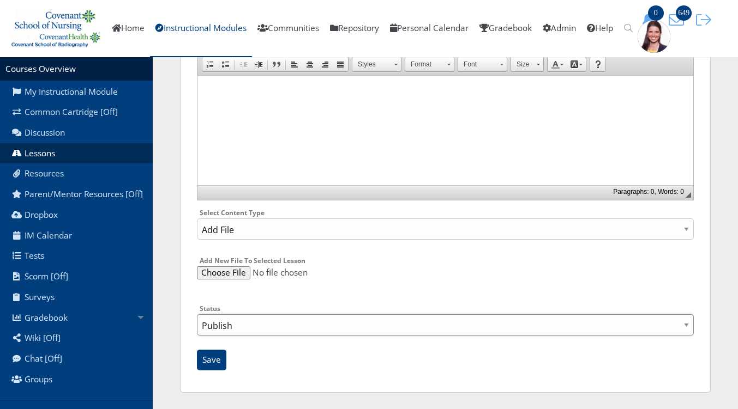
click at [322, 324] on select "Publish Draft" at bounding box center [445, 325] width 497 height 21
select select "0"
click at [197, 315] on select "Publish Draft" at bounding box center [445, 325] width 497 height 21
click at [218, 364] on input "Save" at bounding box center [211, 360] width 29 height 21
